Goal: Find specific page/section: Find specific page/section

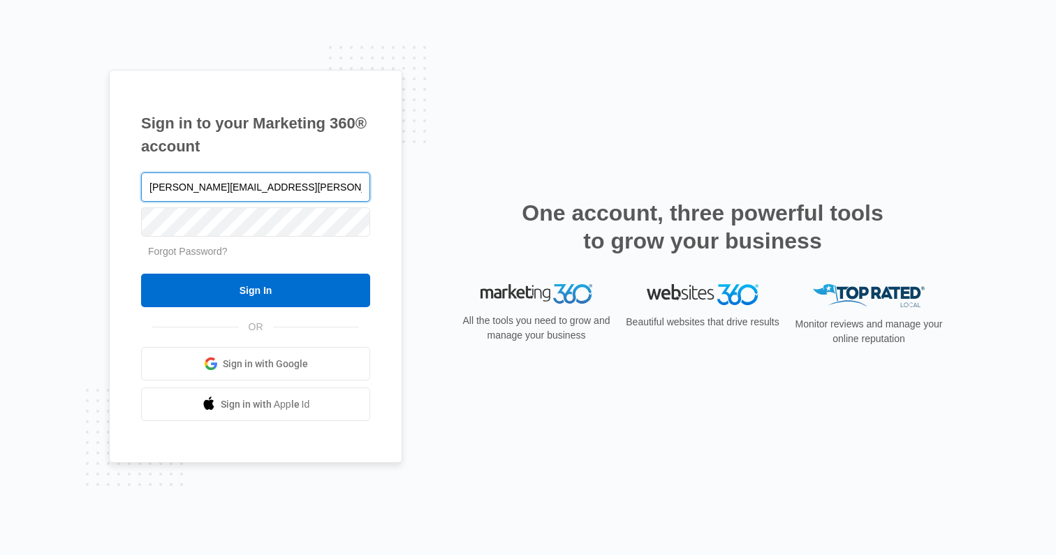
type input "[PERSON_NAME][EMAIL_ADDRESS][PERSON_NAME][DOMAIN_NAME]"
click at [141, 274] on input "Sign In" at bounding box center [255, 291] width 229 height 34
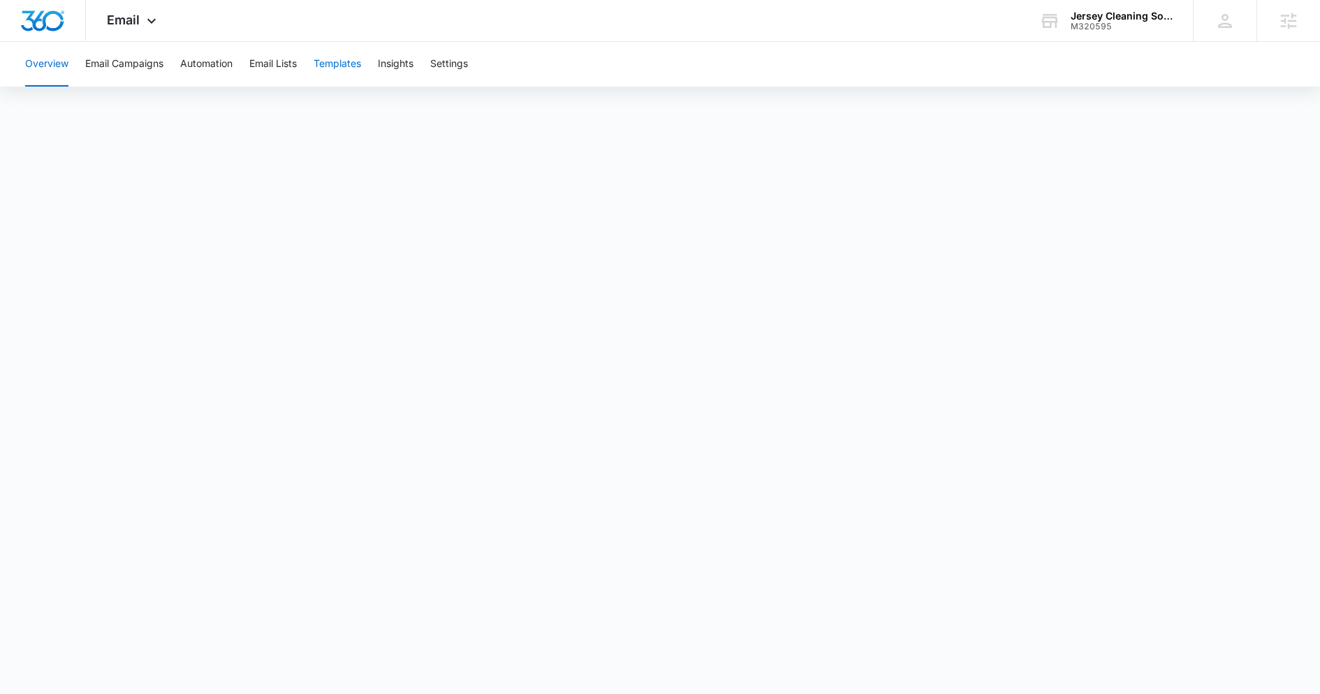
click at [337, 78] on button "Templates" at bounding box center [337, 64] width 47 height 45
